Goal: Task Accomplishment & Management: Use online tool/utility

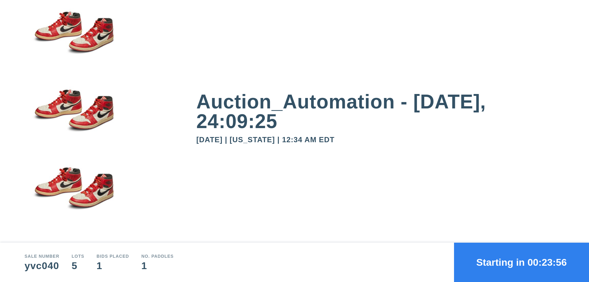
click at [521, 262] on button "Starting in 00:23:56" at bounding box center [521, 261] width 135 height 39
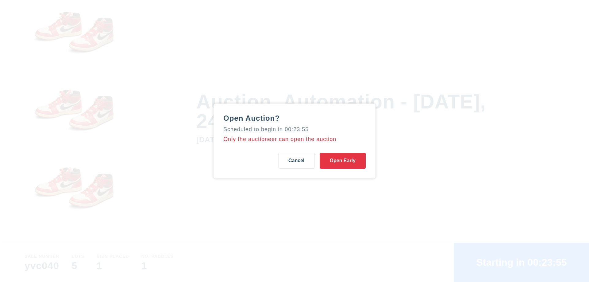
click at [343, 160] on button "Open Early" at bounding box center [343, 160] width 46 height 16
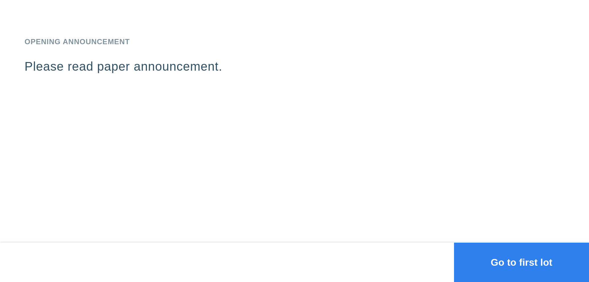
click at [521, 262] on button "Go to first lot" at bounding box center [521, 261] width 135 height 39
